Goal: Task Accomplishment & Management: Manage account settings

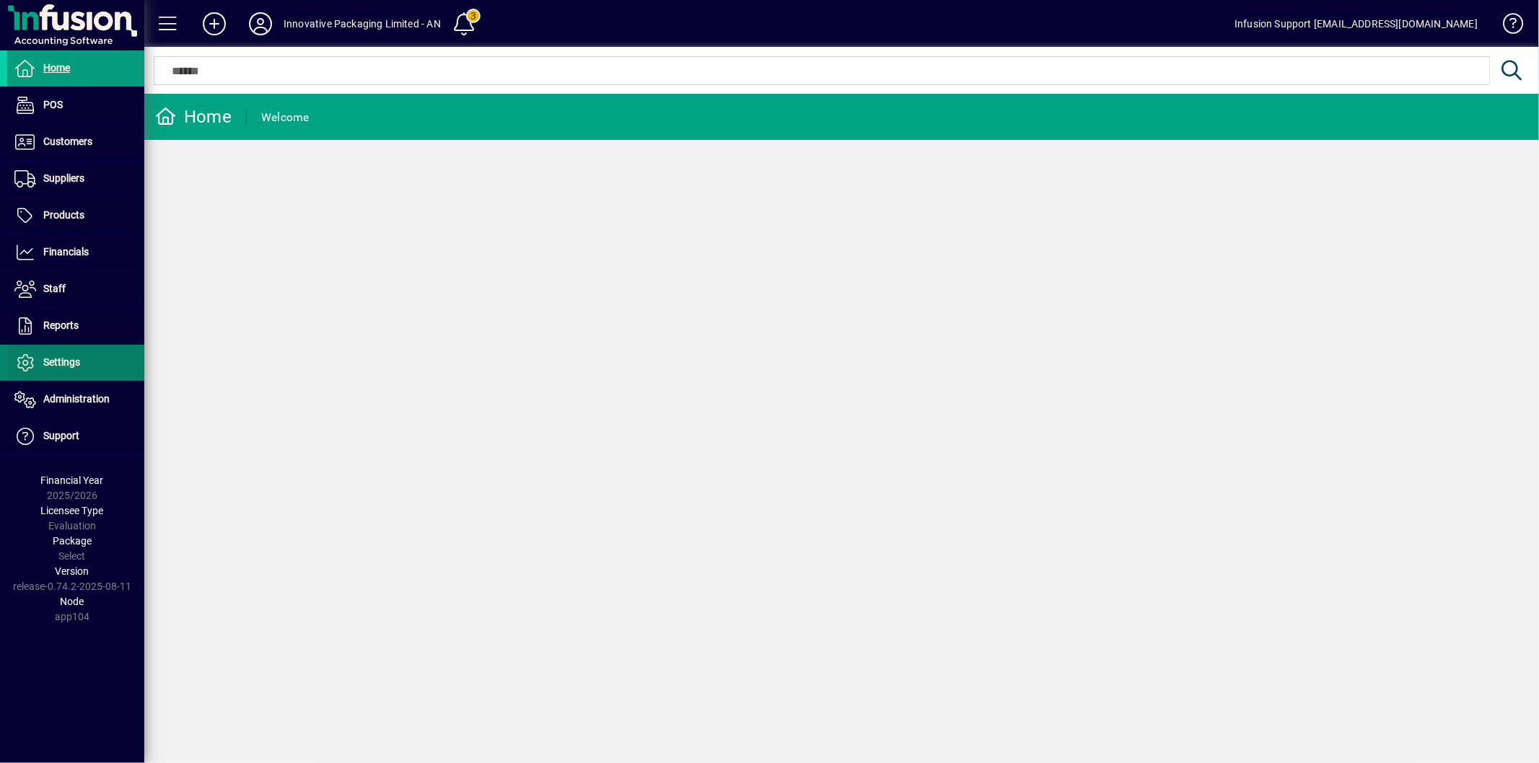
click at [92, 369] on span at bounding box center [75, 363] width 137 height 35
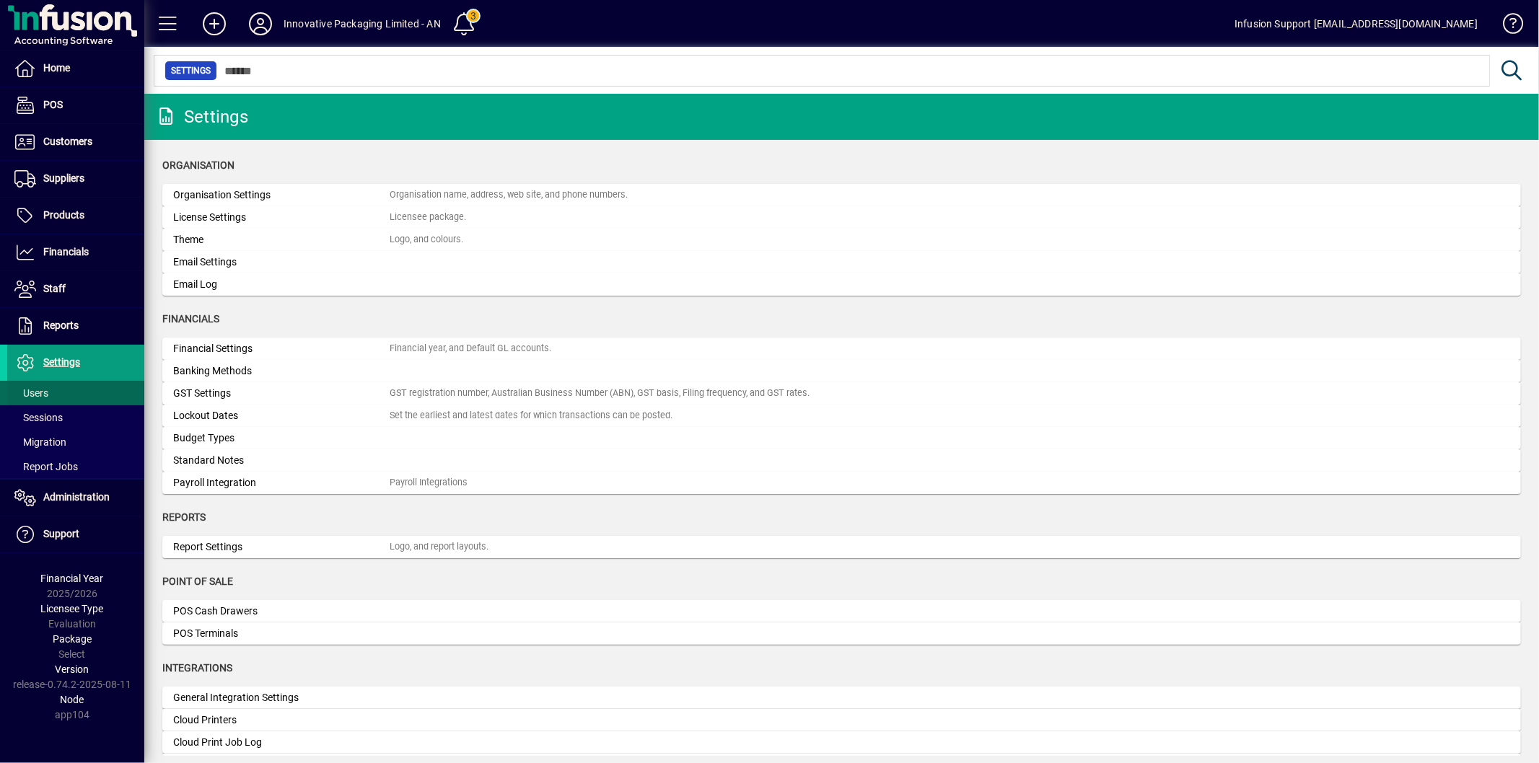
click at [58, 386] on span at bounding box center [75, 393] width 137 height 35
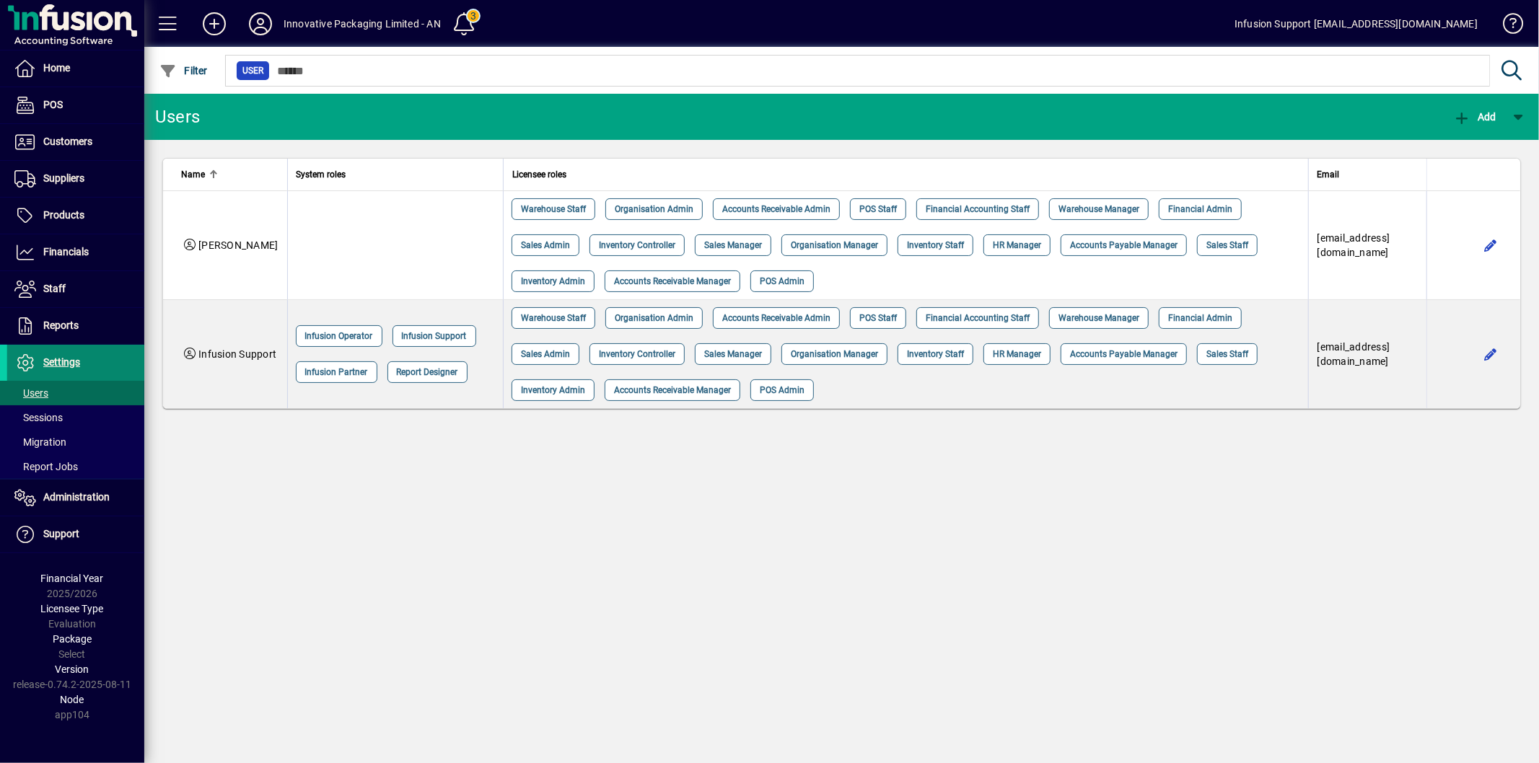
click at [61, 364] on span "Settings" at bounding box center [61, 362] width 37 height 12
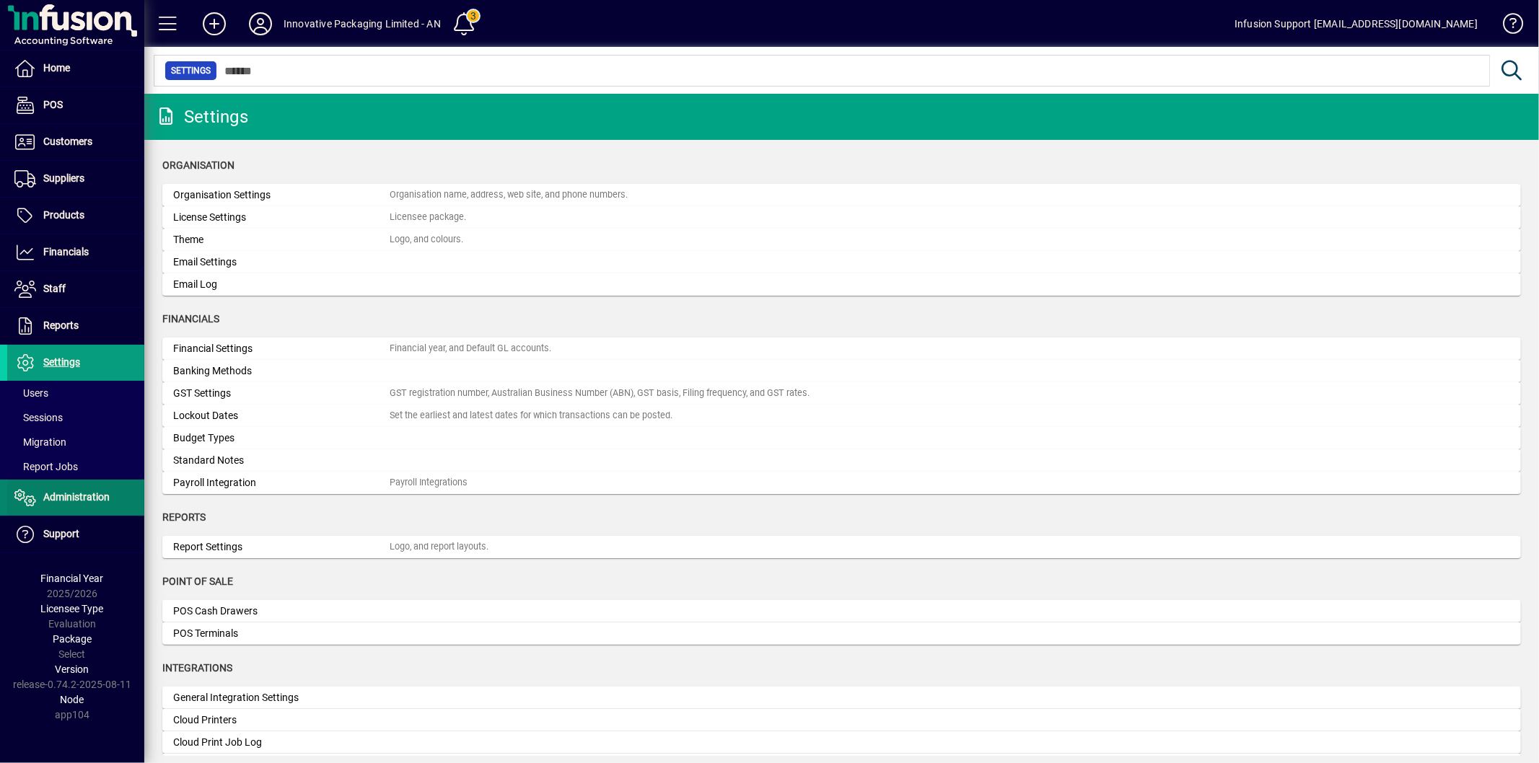
click at [63, 509] on span at bounding box center [75, 497] width 137 height 35
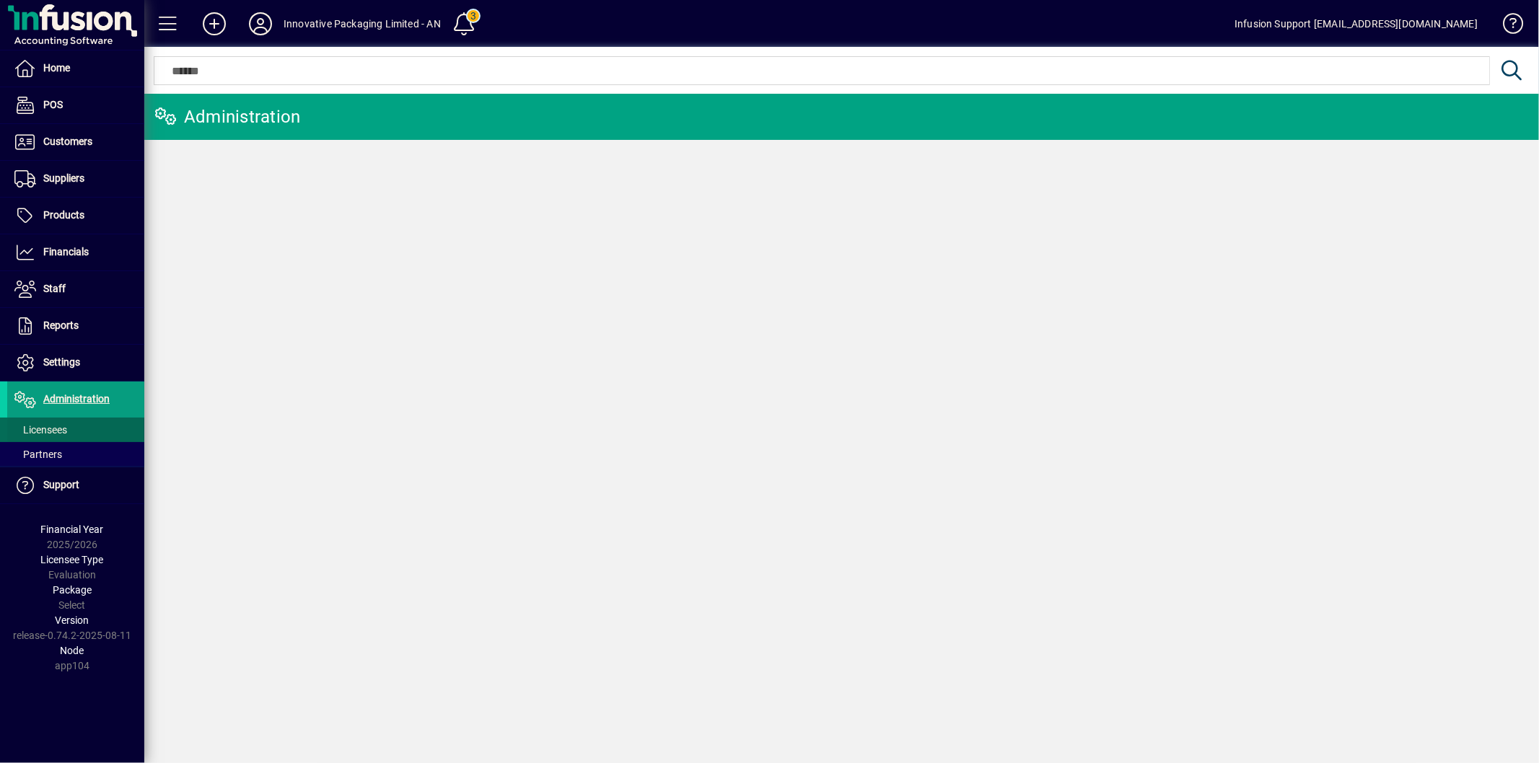
click at [76, 436] on span at bounding box center [75, 430] width 137 height 35
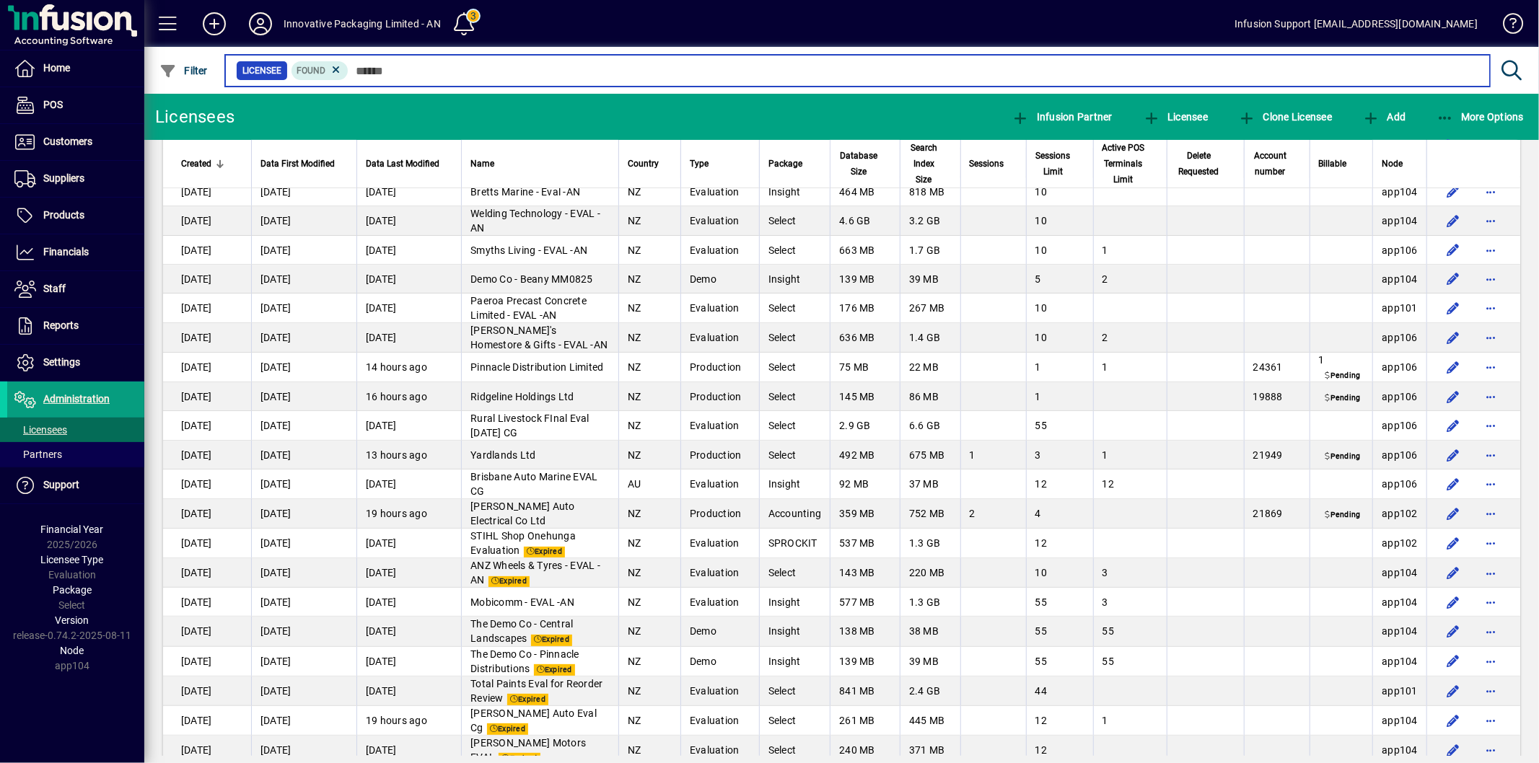
scroll to position [480, 0]
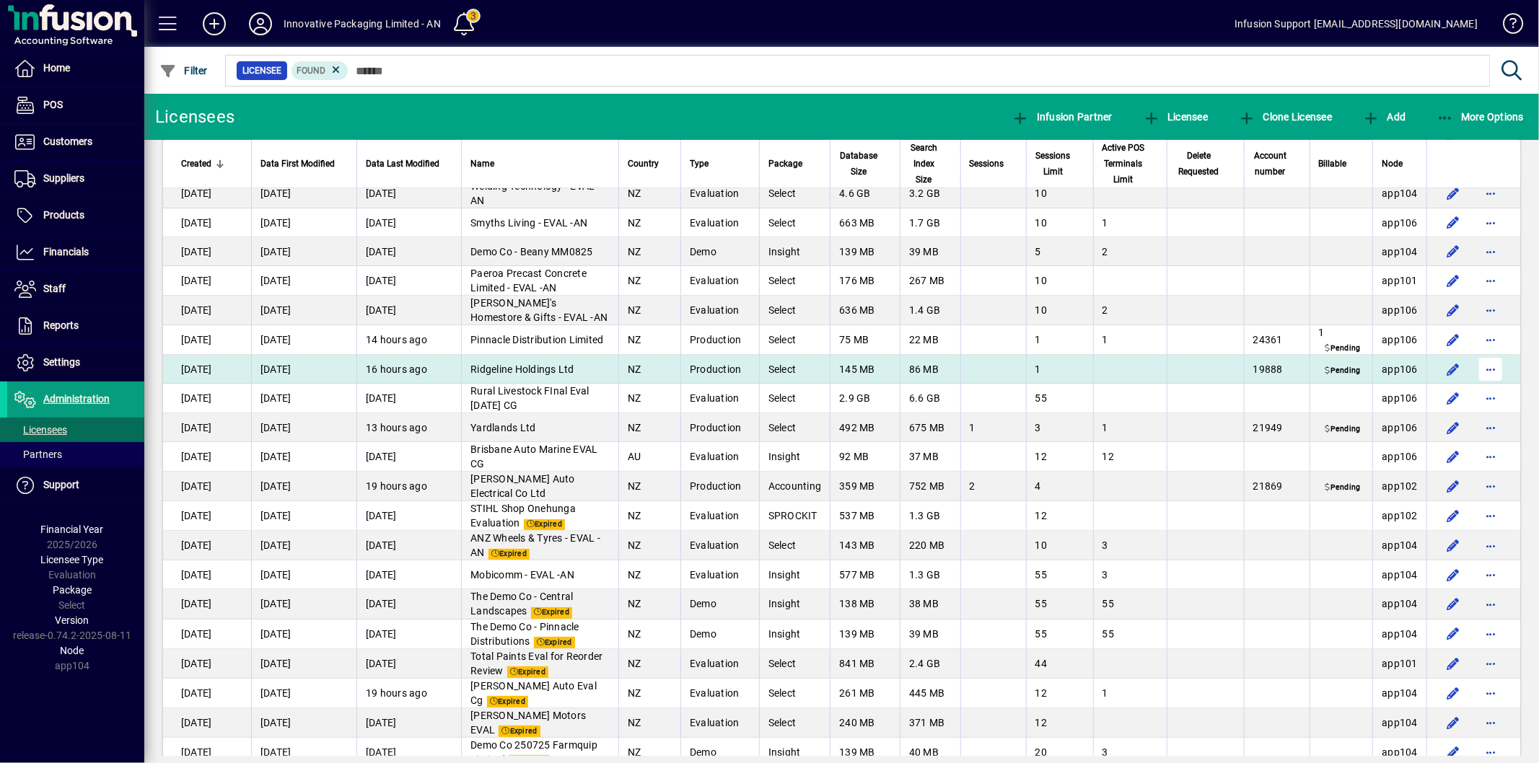
click at [1476, 384] on span "button" at bounding box center [1490, 369] width 35 height 35
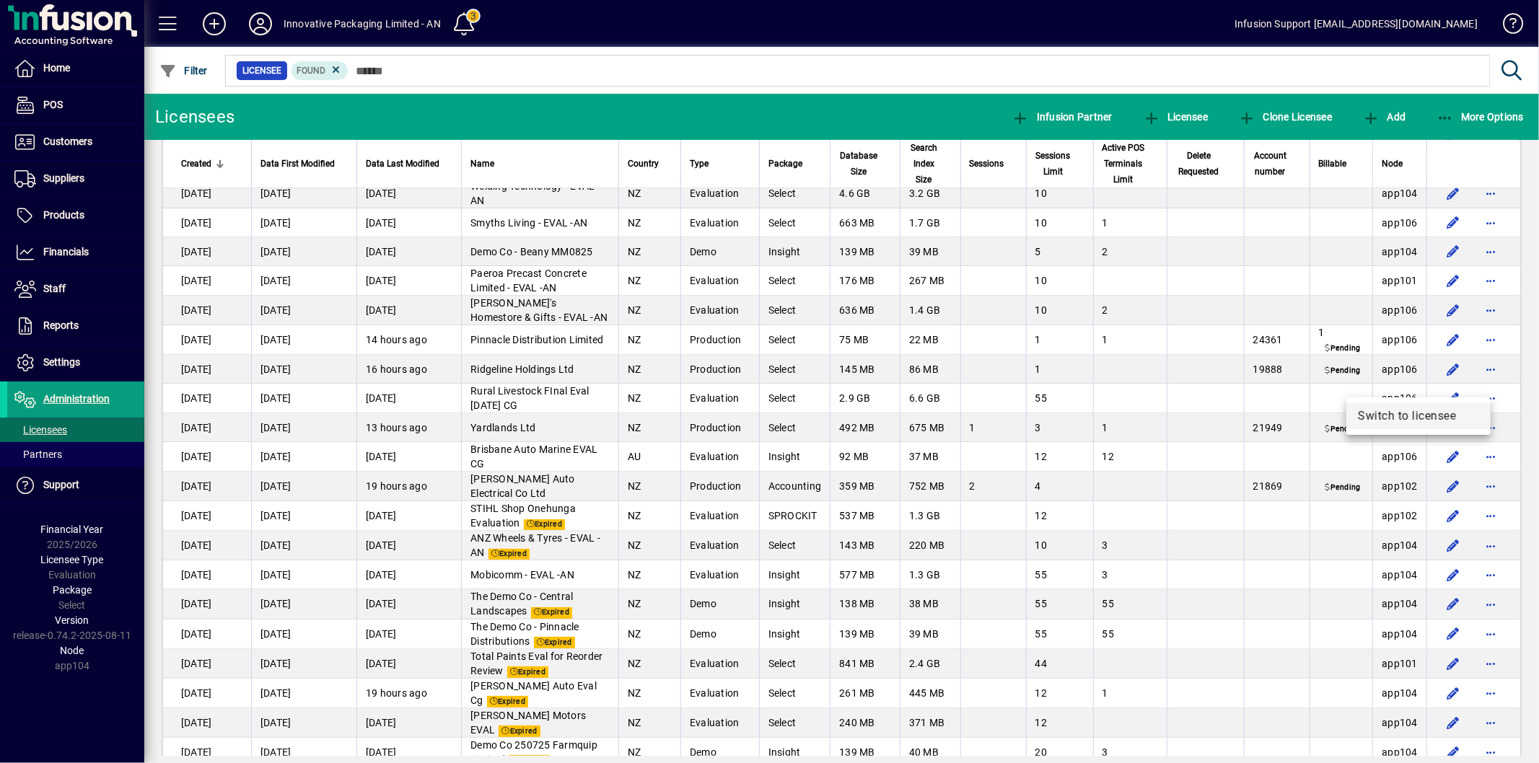
click at [1415, 418] on span "Switch to licensee" at bounding box center [1418, 416] width 121 height 17
